Goal: Task Accomplishment & Management: Complete application form

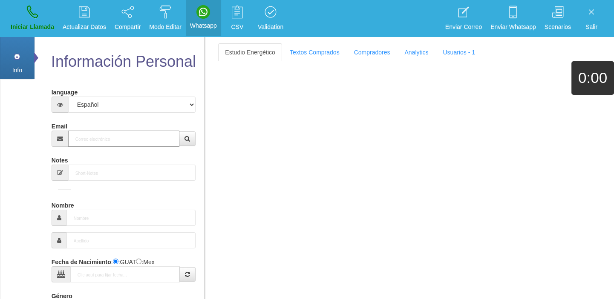
click at [101, 141] on input "Email" at bounding box center [124, 139] width 112 height 16
paste input "[EMAIL_ADDRESS][DOMAIN_NAME]"
type input "[EMAIL_ADDRESS][DOMAIN_NAME]"
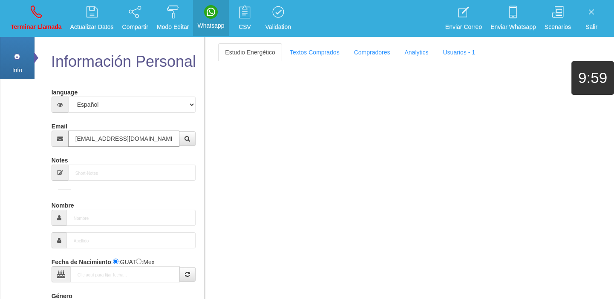
type input "[DATE]"
select select "4"
type input "Excelente Comprador"
type input "[PERSON_NAME]"
select select "2"
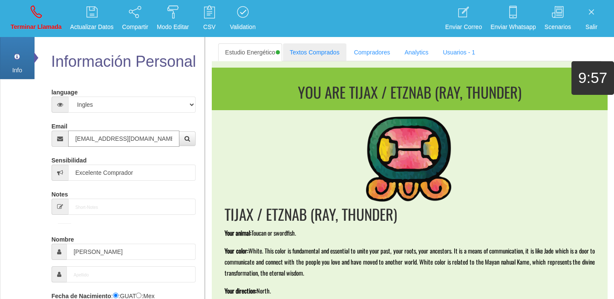
type input "[EMAIL_ADDRESS][DOMAIN_NAME]"
click at [314, 49] on link "Textos Comprados" at bounding box center [314, 52] width 63 height 18
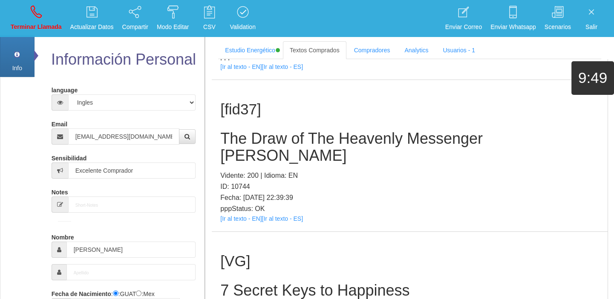
scroll to position [116, 0]
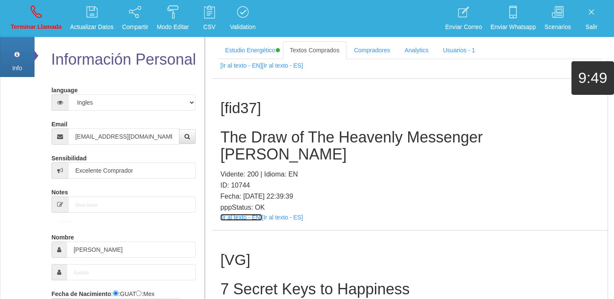
click at [234, 214] on link "[Ir al texto - EN]" at bounding box center [240, 217] width 41 height 7
click at [272, 141] on h2 "The Draw of The Heavenly Messenger [PERSON_NAME]" at bounding box center [409, 146] width 379 height 34
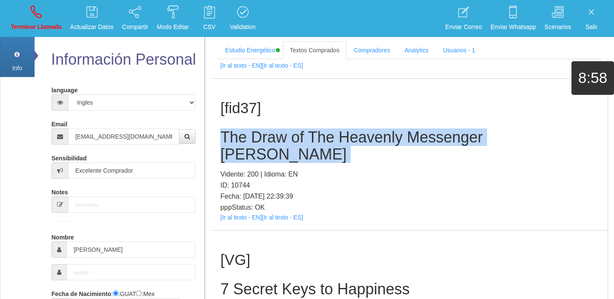
click at [272, 141] on h2 "The Draw of The Heavenly Messenger [PERSON_NAME]" at bounding box center [409, 146] width 379 height 34
copy h2 "The Draw of The Heavenly Messenger [PERSON_NAME]"
click at [31, 22] on p "Terminar Llamada" at bounding box center [36, 27] width 51 height 10
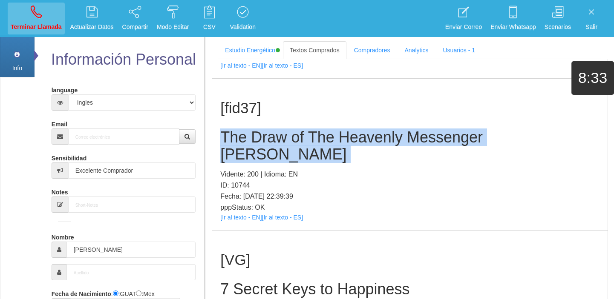
select select "0"
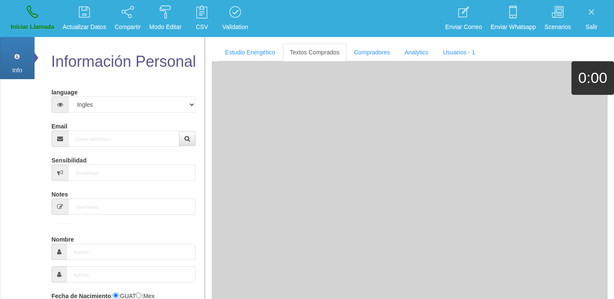
scroll to position [0, 0]
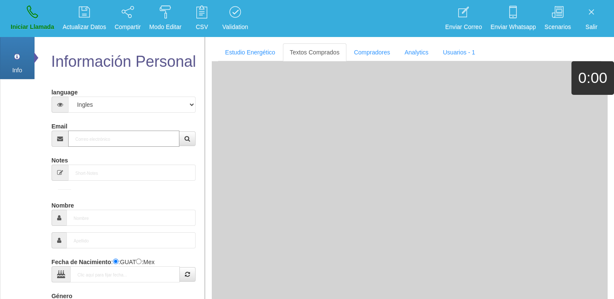
click at [132, 131] on input "Email" at bounding box center [124, 139] width 112 height 16
paste input "[EMAIL_ADDRESS][DOMAIN_NAME]"
type input "[EMAIL_ADDRESS][DOMAIN_NAME]"
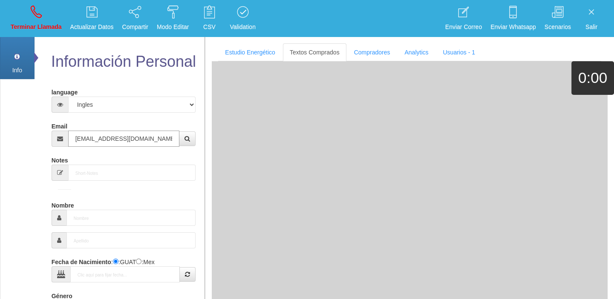
type input "[DATE]"
select select "1"
type input "Comprador bajo"
type input "Désiré"
select select "2"
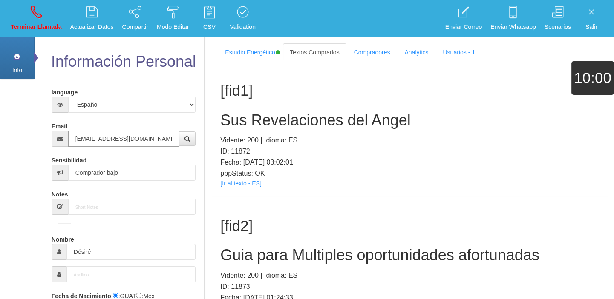
type input "[EMAIL_ADDRESS][DOMAIN_NAME]"
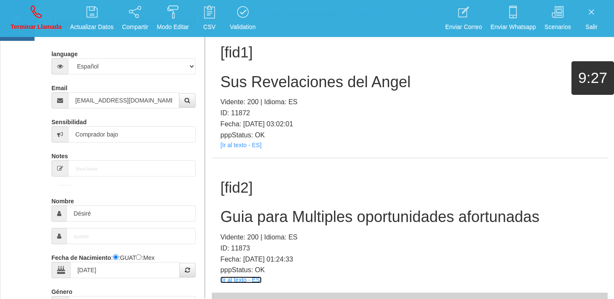
click at [247, 281] on link "[Ir al texto - ES]" at bounding box center [240, 280] width 41 height 7
click at [270, 209] on h2 "Guia para Multiples oportunidades afortunadas" at bounding box center [409, 217] width 379 height 17
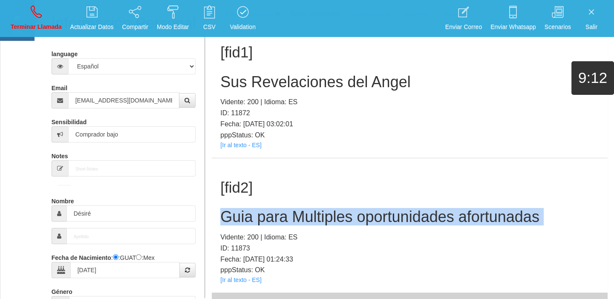
click at [270, 209] on h2 "Guia para Multiples oportunidades afortunadas" at bounding box center [409, 217] width 379 height 17
copy h2 "Guia para Multiples oportunidades afortunadas"
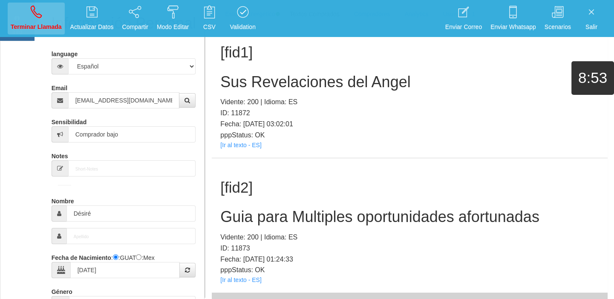
click at [46, 34] on li "Terminar Llamada" at bounding box center [36, 18] width 60 height 37
click at [46, 29] on p "Terminar Llamada" at bounding box center [36, 27] width 51 height 10
select select "0"
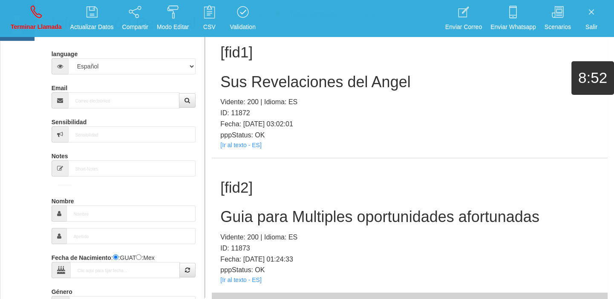
scroll to position [0, 0]
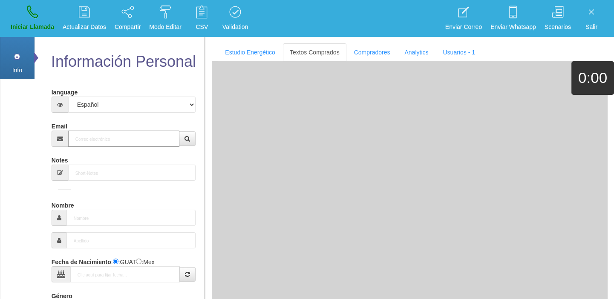
paste input "[PERSON_NAME][EMAIL_ADDRESS][DOMAIN_NAME]"
click at [109, 132] on input "Email" at bounding box center [124, 139] width 112 height 16
type input "[PERSON_NAME][EMAIL_ADDRESS][DOMAIN_NAME]"
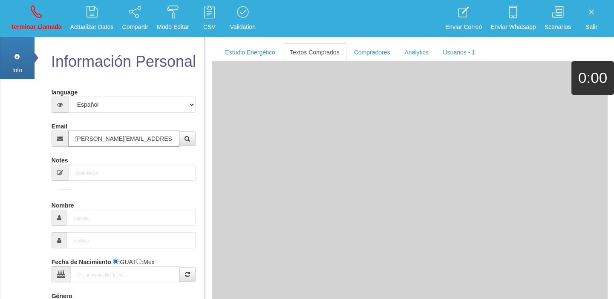
type input "14 Dic 1953"
select select
type input "Comprador bajo"
type input "[PERSON_NAME]"
select select "2"
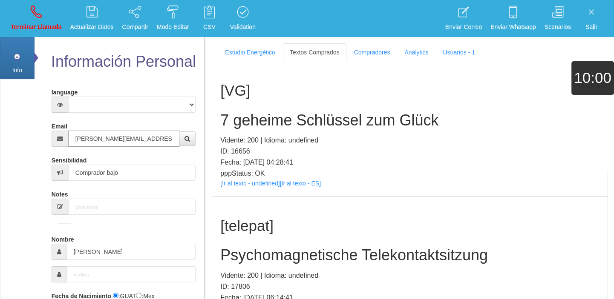
type input "[PERSON_NAME][EMAIL_ADDRESS][DOMAIN_NAME]"
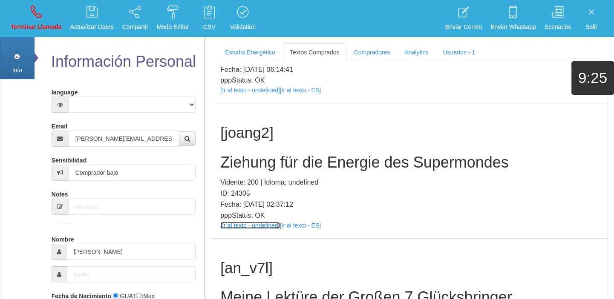
click at [232, 228] on link "[Ir al texto - undefined]" at bounding box center [249, 225] width 59 height 7
click at [250, 152] on div "[joang2] Ziehung für die Energie des Supermondes Vidente: 200 | Idioma: undefin…" at bounding box center [410, 170] width 396 height 135
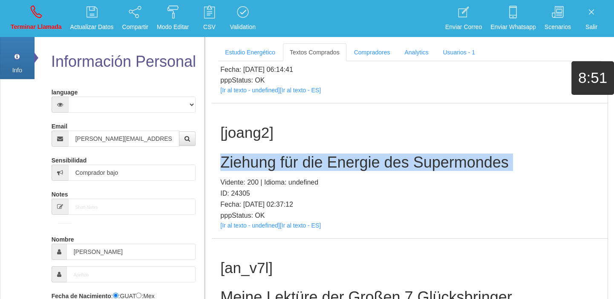
click at [250, 152] on div "[joang2] Ziehung für die Energie des Supermondes Vidente: 200 | Idioma: undefin…" at bounding box center [410, 170] width 396 height 135
copy h2 "Ziehung für die Energie des Supermondes"
drag, startPoint x: 25, startPoint y: 15, endPoint x: 46, endPoint y: 50, distance: 40.5
click at [25, 16] on link "Terminar Llamada" at bounding box center [36, 19] width 57 height 32
select select "0"
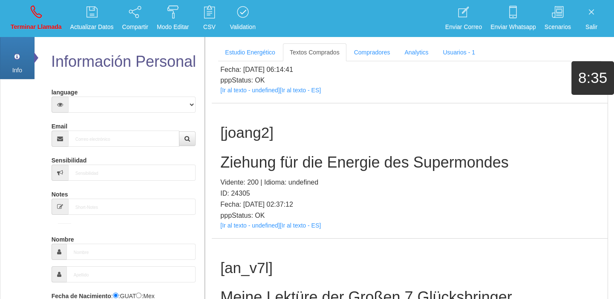
scroll to position [0, 0]
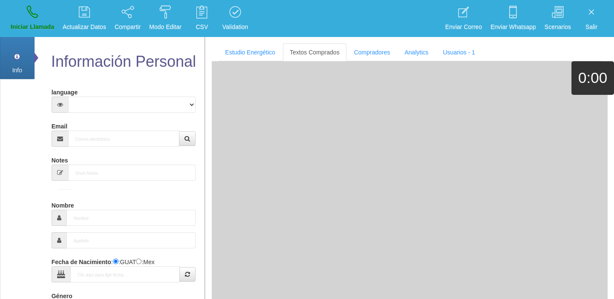
click at [111, 149] on form "language Español Portugues [PERSON_NAME] Email Sensibilidad Notes Comprador de …" at bounding box center [124, 281] width 132 height 392
click at [102, 143] on input "Email" at bounding box center [124, 139] width 112 height 16
paste input "[EMAIL_ADDRESS][DOMAIN_NAME]"
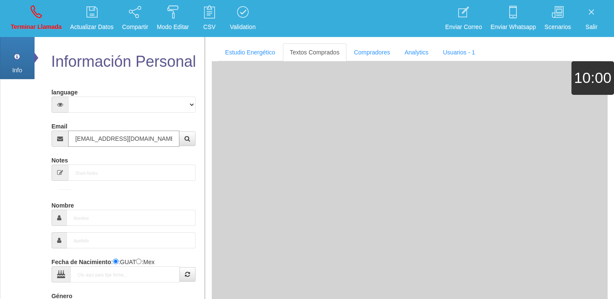
type input "[EMAIL_ADDRESS][DOMAIN_NAME]"
type input "[DATE]"
select select "1"
type input "Excelente Comprador"
type input "[PERSON_NAME]"
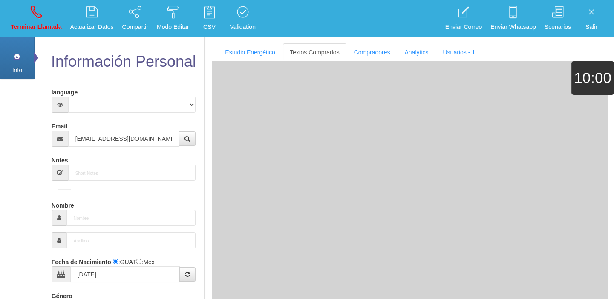
type input "Mondelo"
select select "1"
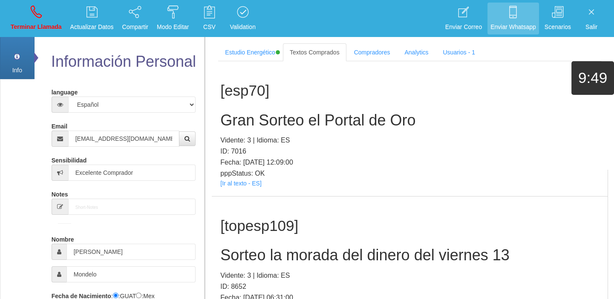
scroll to position [8208, 0]
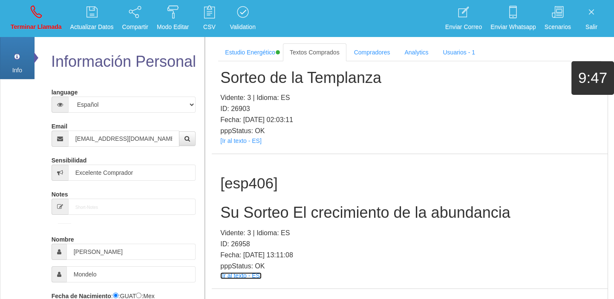
click at [244, 272] on link "[Ir al texto - ES]" at bounding box center [240, 275] width 41 height 7
click at [249, 154] on div "[esp406] Su Sorteo El crecimiento de la abundancia Vidente: 3 | Idioma: ES ID: …" at bounding box center [410, 221] width 396 height 135
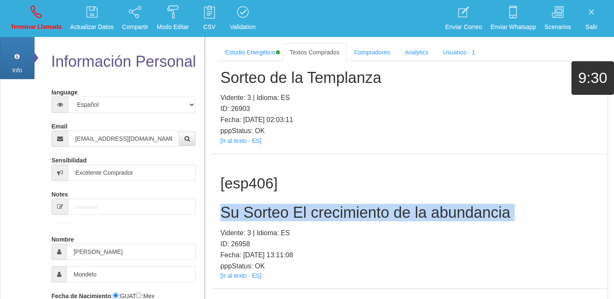
click at [249, 154] on div "[esp406] Su Sorteo El crecimiento de la abundancia Vidente: 3 | Idioma: ES ID: …" at bounding box center [410, 221] width 396 height 135
copy h2 "Su Sorteo El crecimiento de la abundancia"
drag, startPoint x: 33, startPoint y: 4, endPoint x: 333, endPoint y: 47, distance: 302.7
click at [33, 4] on link "Terminar Llamada" at bounding box center [36, 19] width 57 height 32
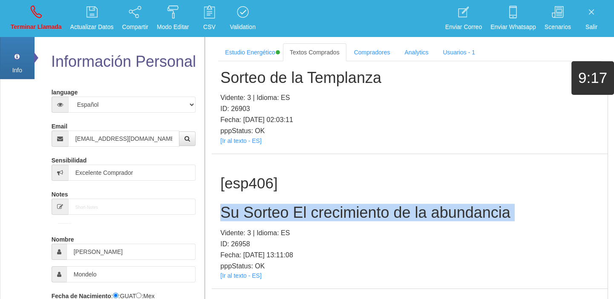
select select "0"
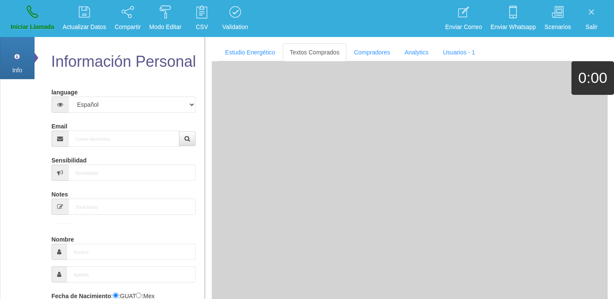
scroll to position [0, 0]
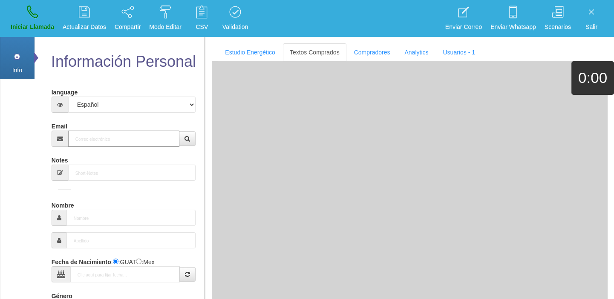
paste input "[EMAIL_ADDRESS][DOMAIN_NAME]"
click at [137, 136] on input "Email" at bounding box center [124, 139] width 112 height 16
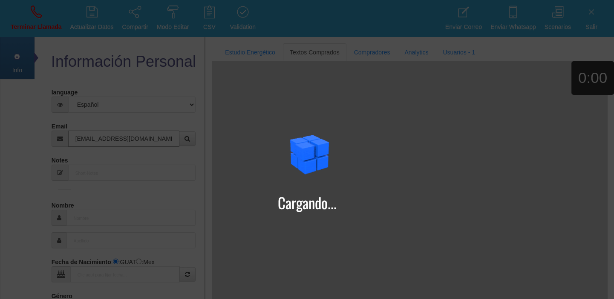
type input "[EMAIL_ADDRESS][DOMAIN_NAME]"
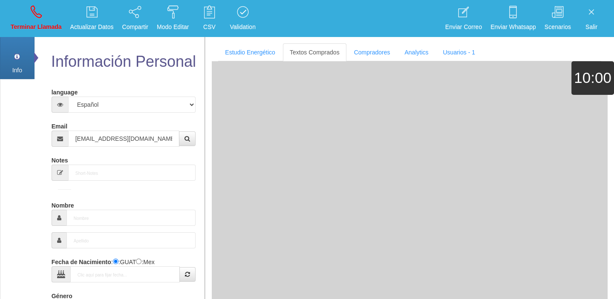
type input "[DATE]"
select select "4"
type input "Comprador simple"
type input "Bill"
select select "1"
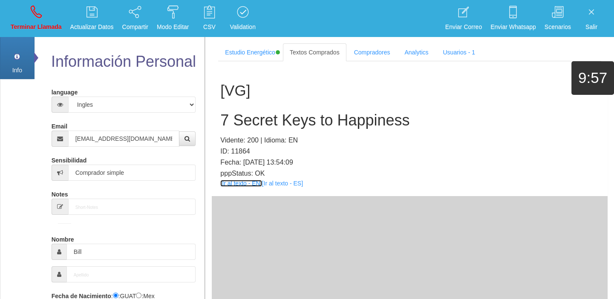
click at [225, 183] on link "[Ir al texto - EN]" at bounding box center [240, 183] width 41 height 7
click at [255, 113] on h2 "7 Secret Keys to Happiness" at bounding box center [409, 120] width 379 height 17
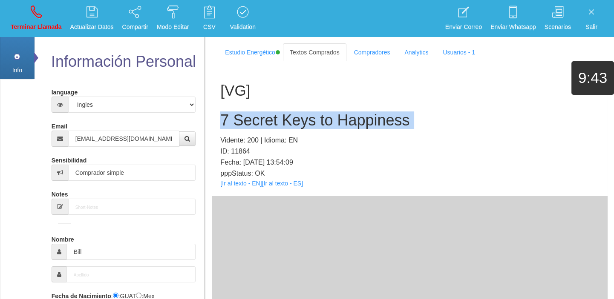
click at [255, 113] on h2 "7 Secret Keys to Happiness" at bounding box center [409, 120] width 379 height 17
copy h2 "7 Secret Keys to Happiness"
click at [45, 13] on link "Terminar Llamada" at bounding box center [36, 19] width 57 height 32
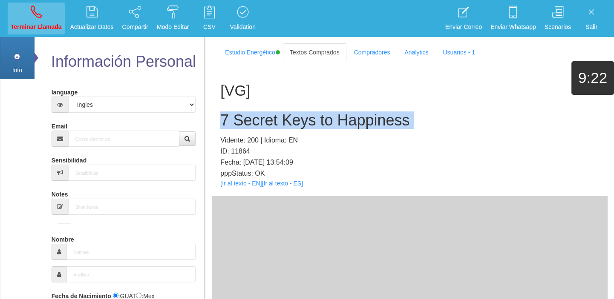
select select "0"
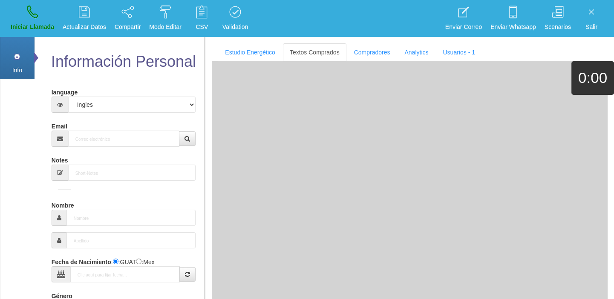
click at [105, 149] on form "language Español Portugues [PERSON_NAME] Email Sensibilidad Notes Comprador de …" at bounding box center [124, 281] width 132 height 392
drag, startPoint x: 104, startPoint y: 143, endPoint x: 100, endPoint y: 140, distance: 4.9
click at [103, 143] on input "Email" at bounding box center [124, 139] width 112 height 16
paste input "[EMAIL_ADDRESS][DOMAIN_NAME]"
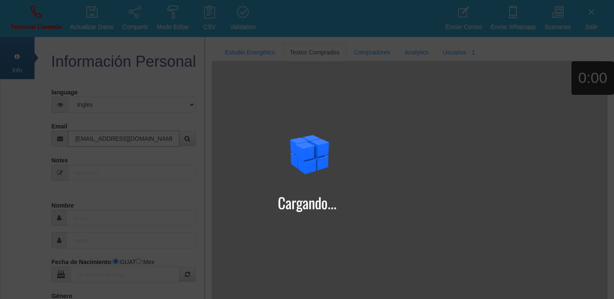
type input "[EMAIL_ADDRESS][DOMAIN_NAME]"
type input "[DATE]"
type input "[DEMOGRAPHIC_DATA]+petrovici"
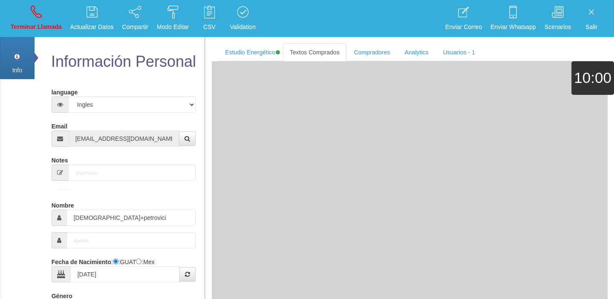
type input "Excelente Comprador"
type input "[PERSON_NAME]"
type input "petrovici"
select select "1"
type input "07401927580"
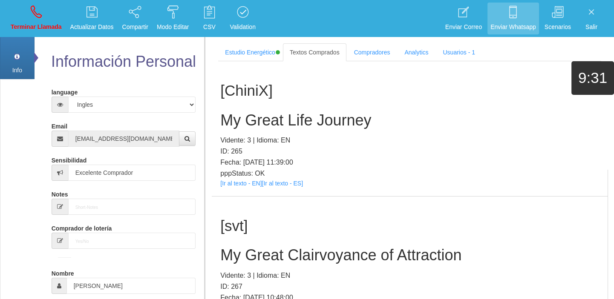
scroll to position [93819, 0]
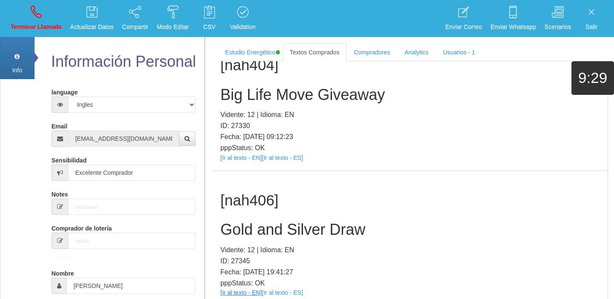
drag, startPoint x: 224, startPoint y: 231, endPoint x: 226, endPoint y: 223, distance: 8.1
click at [224, 230] on div "[nah406] Gold and Silver Draw Vidente: 12 | Idioma: EN ID: 27345 Fecha: [DATE] …" at bounding box center [410, 238] width 396 height 135
click at [226, 290] on link "[Ir al texto - EN]" at bounding box center [240, 293] width 41 height 7
click at [262, 221] on h2 "Gold and Silver Draw" at bounding box center [409, 229] width 379 height 17
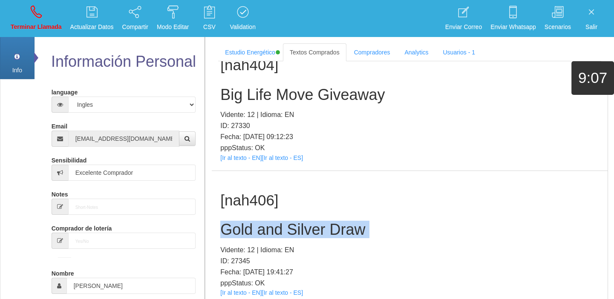
click at [262, 221] on h2 "Gold and Silver Draw" at bounding box center [409, 229] width 379 height 17
copy h2 "Gold and Silver Draw"
click at [26, 5] on link "Terminar Llamada" at bounding box center [36, 19] width 57 height 32
select select "0"
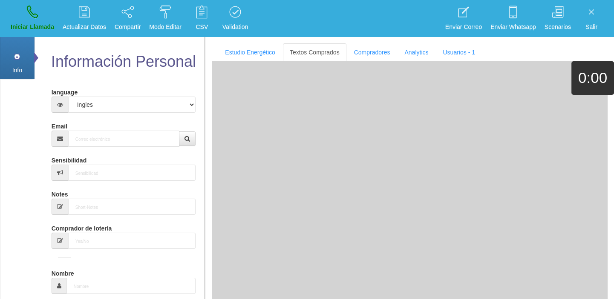
scroll to position [0, 0]
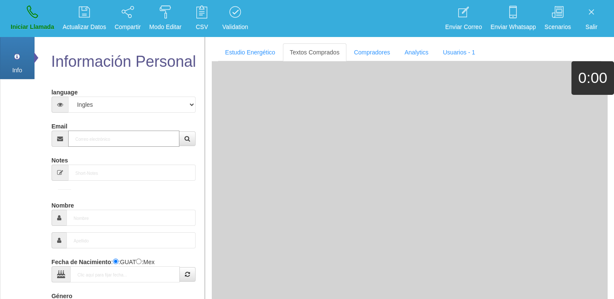
paste input "[EMAIL_ADDRESS][DOMAIN_NAME]"
click at [162, 137] on input "Email" at bounding box center [124, 139] width 112 height 16
type input "[EMAIL_ADDRESS][DOMAIN_NAME]"
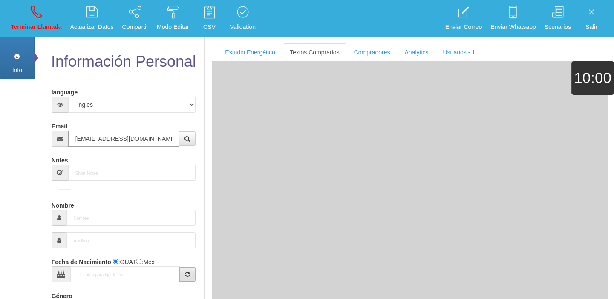
type input "27 Ago 1959"
select select "2"
type input "Excelente Comprador"
type input "[PERSON_NAME]"
select select "1"
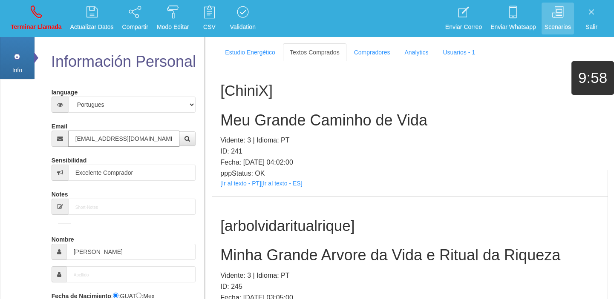
type input "[EMAIL_ADDRESS][DOMAIN_NAME]"
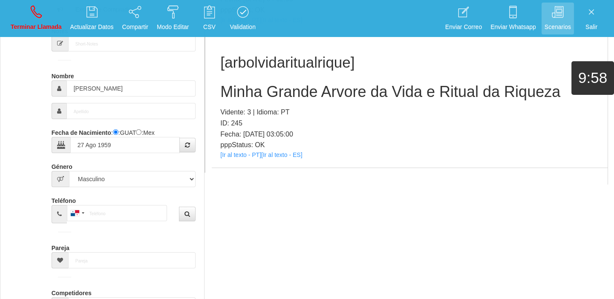
scroll to position [14996, 0]
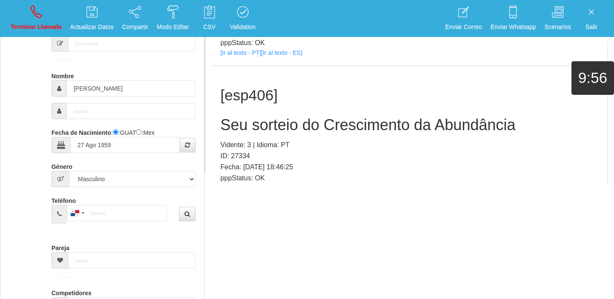
click at [246, 185] on link "[Ir al texto - PT]" at bounding box center [240, 188] width 41 height 7
click at [265, 117] on h2 "Seu sorteio do Crescimento da Abundância" at bounding box center [409, 125] width 379 height 17
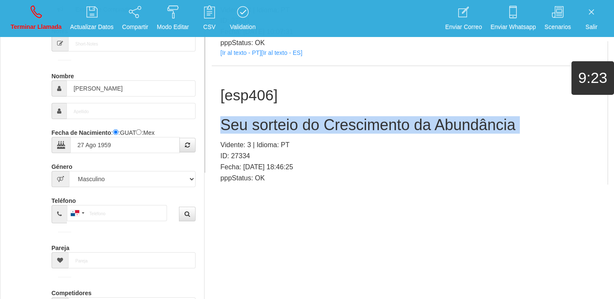
click at [265, 117] on h2 "Seu sorteio do Crescimento da Abundância" at bounding box center [409, 125] width 379 height 17
copy h2 "Seu sorteio do Crescimento da Abundância"
click at [51, 26] on p "Terminar Llamada" at bounding box center [36, 27] width 51 height 10
select select "0"
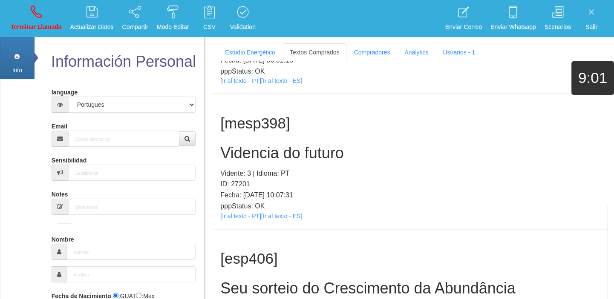
scroll to position [0, 0]
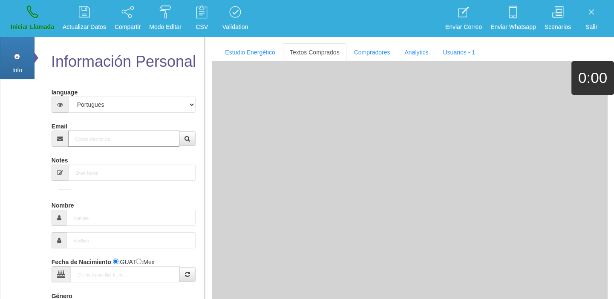
paste input "[EMAIL_ADDRESS][DOMAIN_NAME]"
click at [111, 138] on input "Email" at bounding box center [124, 139] width 112 height 16
type input "[EMAIL_ADDRESS][DOMAIN_NAME]"
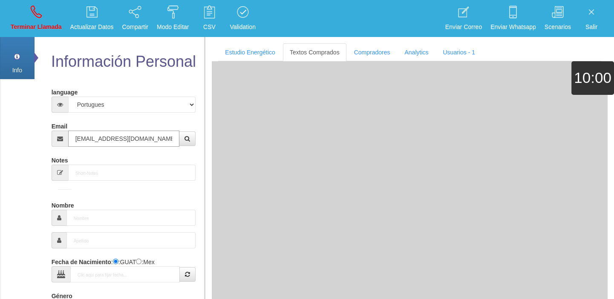
type input "[DATE]"
select select "4"
type input "Excelente Comprador"
type input "[PERSON_NAME]"
select select "1"
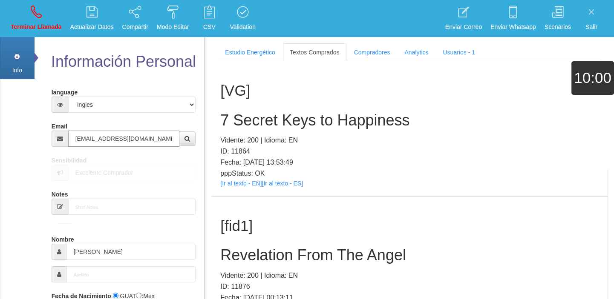
type input "[EMAIL_ADDRESS][DOMAIN_NAME]"
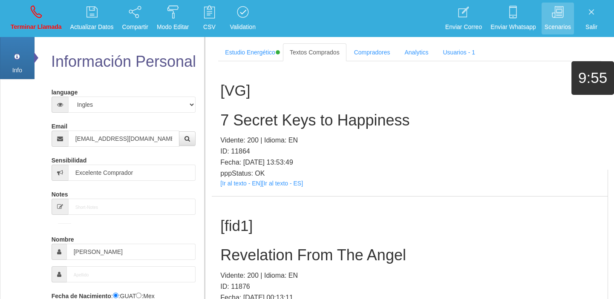
scroll to position [2392, 0]
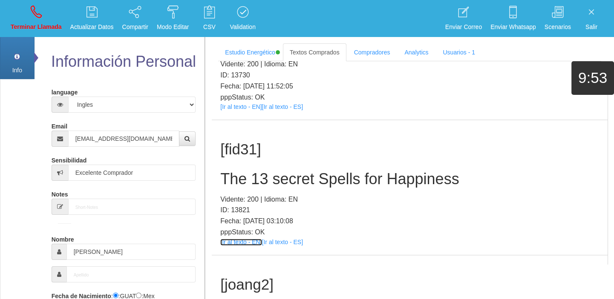
click at [255, 239] on link "[Ir al texto - EN]" at bounding box center [240, 242] width 41 height 7
click at [214, 142] on div "[fid31] The 13 secret Spells for Happiness Vidente: 200 | Idioma: EN ID: 13821 …" at bounding box center [410, 187] width 396 height 135
click at [228, 149] on div "[fid31] The 13 secret Spells for Happiness Vidente: 200 | Idioma: EN ID: 13821 …" at bounding box center [410, 187] width 396 height 135
click at [229, 149] on div "[fid31] The 13 secret Spells for Happiness Vidente: 200 | Idioma: EN ID: 13821 …" at bounding box center [410, 187] width 396 height 135
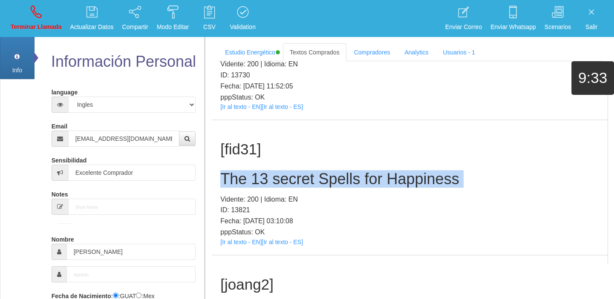
click at [229, 149] on div "[fid31] The 13 secret Spells for Happiness Vidente: 200 | Idioma: EN ID: 13821 …" at bounding box center [410, 187] width 396 height 135
copy h2 "The 13 secret Spells for Happiness"
drag, startPoint x: 42, startPoint y: 25, endPoint x: 54, endPoint y: 4, distance: 24.1
click at [42, 25] on p "Terminar Llamada" at bounding box center [36, 27] width 51 height 10
select select "0"
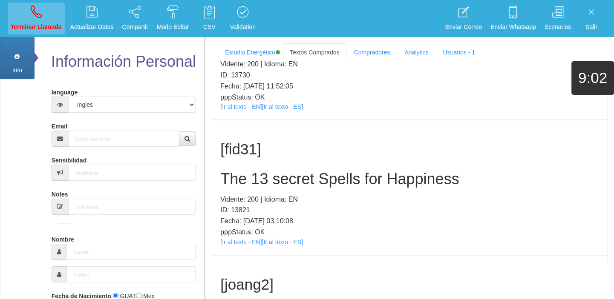
scroll to position [0, 0]
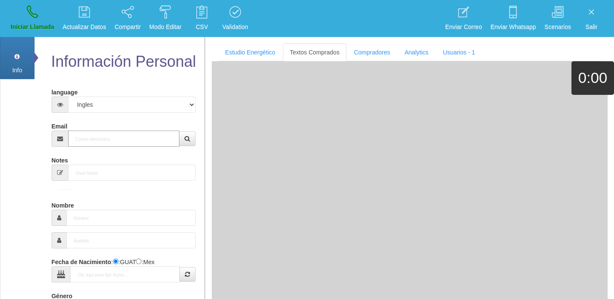
click at [82, 138] on input "Email" at bounding box center [124, 139] width 112 height 16
paste input "[EMAIL_ADDRESS][DOMAIN_NAME]"
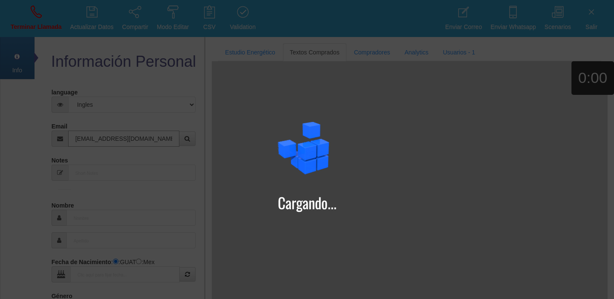
type input "[EMAIL_ADDRESS][DOMAIN_NAME]"
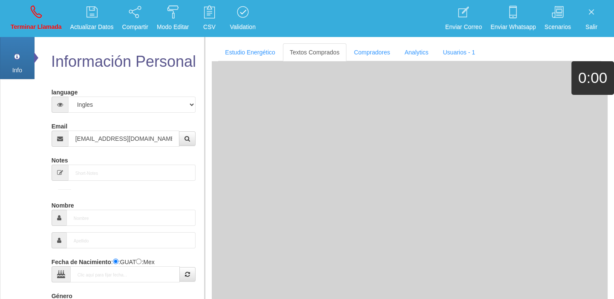
type input "[DATE]"
type input "Comprador simple"
type input "[PERSON_NAME]"
select select "1"
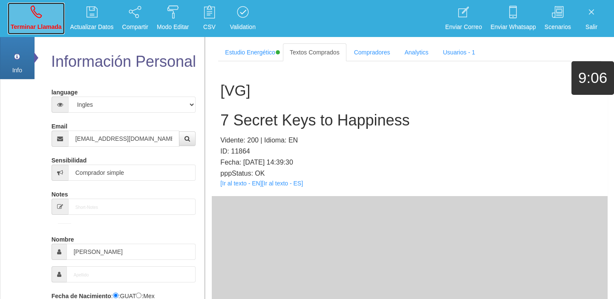
click at [45, 10] on link "Terminar Llamada" at bounding box center [36, 19] width 57 height 32
select select "0"
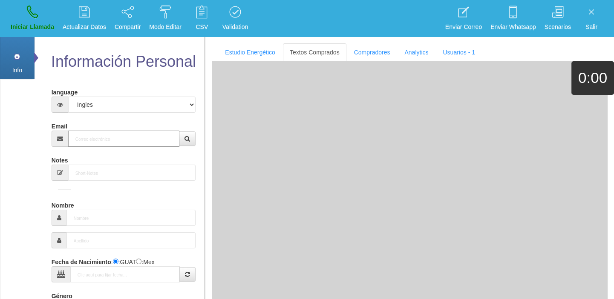
click at [95, 145] on input "Email" at bounding box center [124, 139] width 112 height 16
paste input "[EMAIL_ADDRESS][DOMAIN_NAME]"
type input "[EMAIL_ADDRESS][DOMAIN_NAME]"
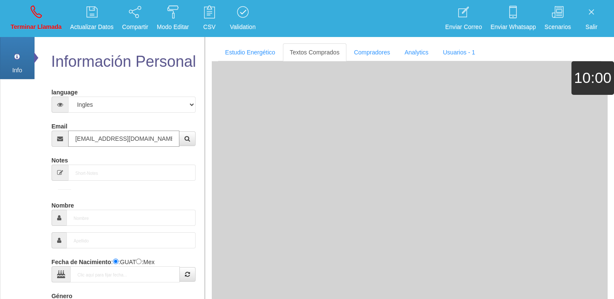
type input "[DATE]"
type input "Comprador bajo"
type input "[PERSON_NAME]"
select select "1"
type input "[PHONE_NUMBER]"
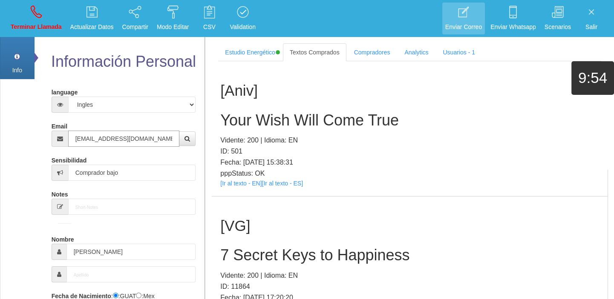
type input "[EMAIL_ADDRESS][DOMAIN_NAME]"
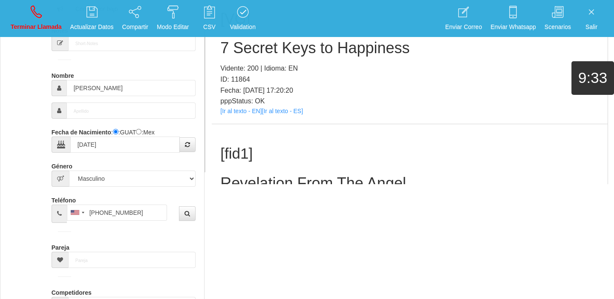
scroll to position [41, 0]
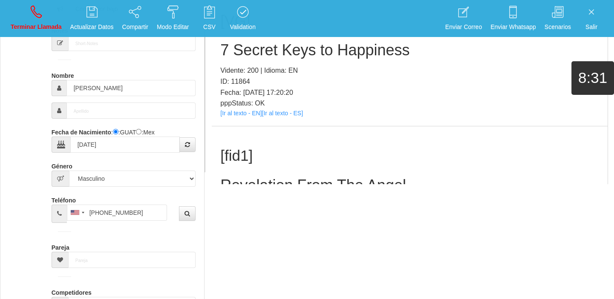
click at [52, 35] on li "Terminar Llamada" at bounding box center [36, 18] width 60 height 37
click at [44, 23] on p "Terminar Llamada" at bounding box center [36, 27] width 51 height 10
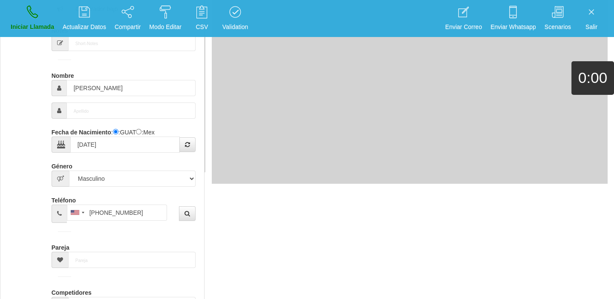
select select "0"
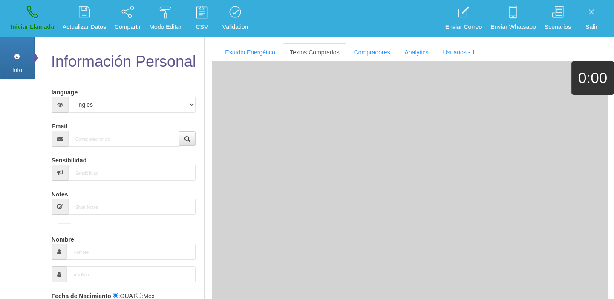
scroll to position [0, 0]
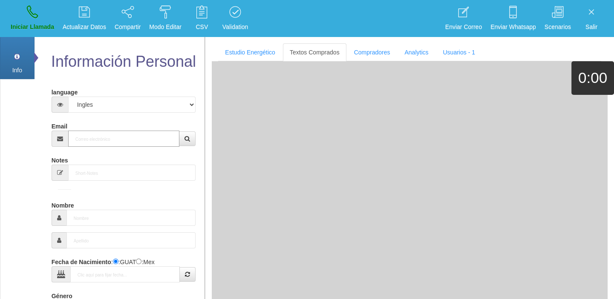
click at [135, 145] on input "Email" at bounding box center [124, 139] width 112 height 16
paste input "[EMAIL_ADDRESS][DOMAIN_NAME]"
type input "[EMAIL_ADDRESS][DOMAIN_NAME]"
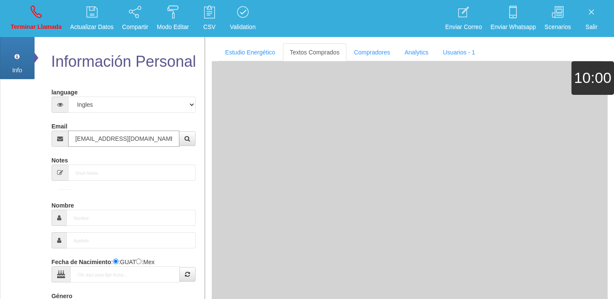
type input "9 Dic 1955"
type input "[PERSON_NAME]"
select select "2"
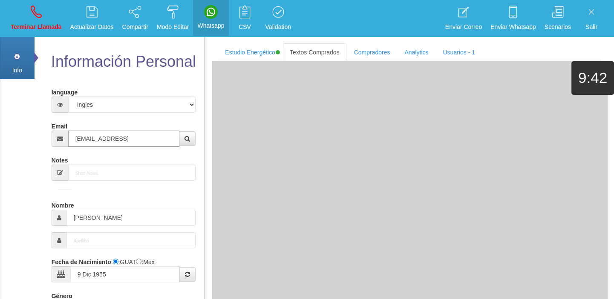
drag, startPoint x: 155, startPoint y: 135, endPoint x: 161, endPoint y: 138, distance: 6.3
click at [158, 137] on input "[EMAIL_ADDRESS]" at bounding box center [124, 139] width 112 height 16
type input "[EMAIL_ADDRESS][DOMAIN_NAME]"
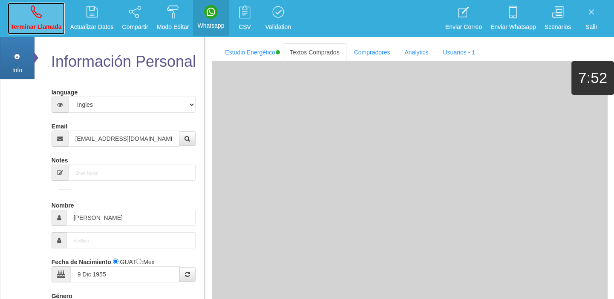
click at [40, 26] on p "Terminar Llamada" at bounding box center [36, 27] width 51 height 10
select select "0"
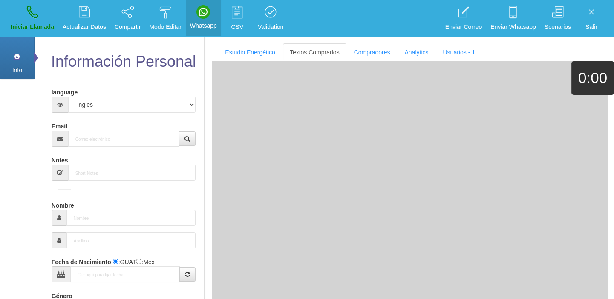
drag, startPoint x: 98, startPoint y: 119, endPoint x: 99, endPoint y: 124, distance: 5.6
click at [99, 121] on div "Email" at bounding box center [124, 133] width 144 height 28
click at [99, 129] on div "Email" at bounding box center [124, 133] width 144 height 28
click at [101, 137] on input "Email" at bounding box center [124, 139] width 112 height 16
paste input "[EMAIL_ADDRESS][DOMAIN_NAME]"
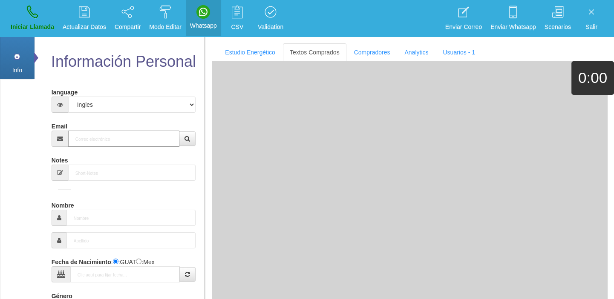
type input "[EMAIL_ADDRESS][DOMAIN_NAME]"
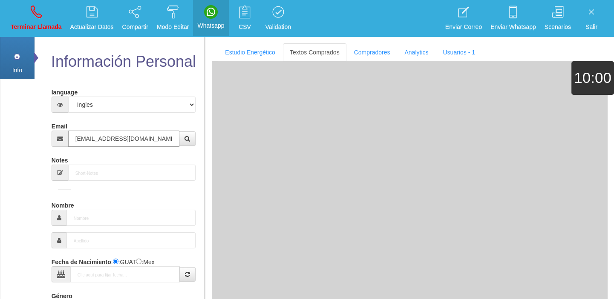
type input "[DATE]"
type input "Comprador bajo"
type input "[PERSON_NAME]"
select select "2"
type input "[PHONE_NUMBER]"
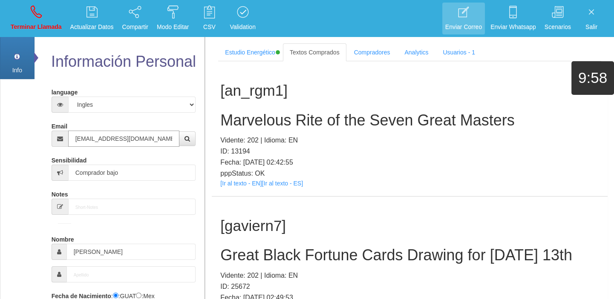
type input "[EMAIL_ADDRESS][DOMAIN_NAME]"
click at [28, 36] on li "Terminar Llamada" at bounding box center [36, 18] width 60 height 37
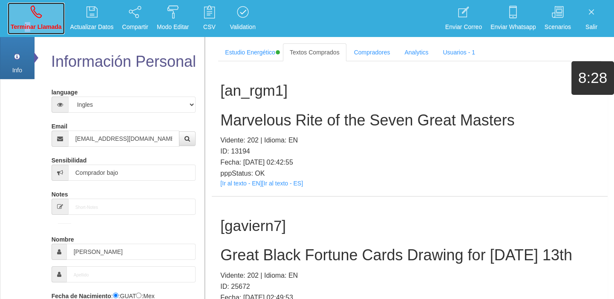
click at [36, 27] on p "Terminar Llamada" at bounding box center [36, 27] width 51 height 10
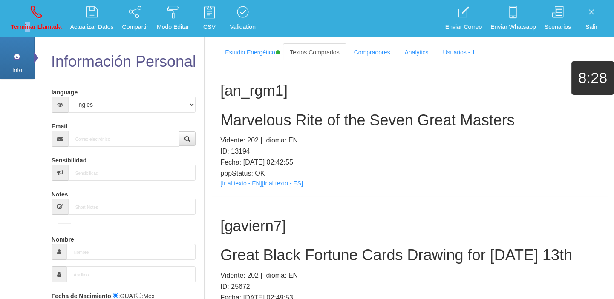
select select "0"
